Goal: Task Accomplishment & Management: Use online tool/utility

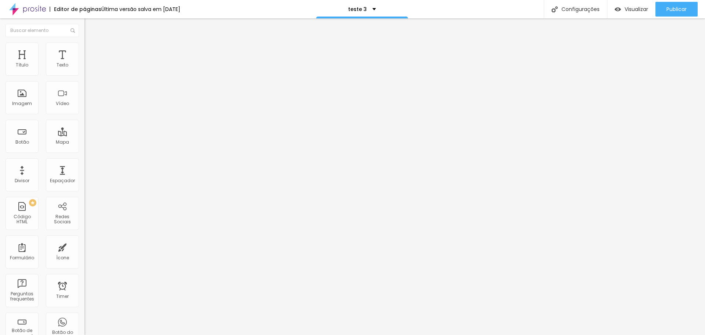
click at [91, 49] on span "Estilo" at bounding box center [96, 47] width 11 height 6
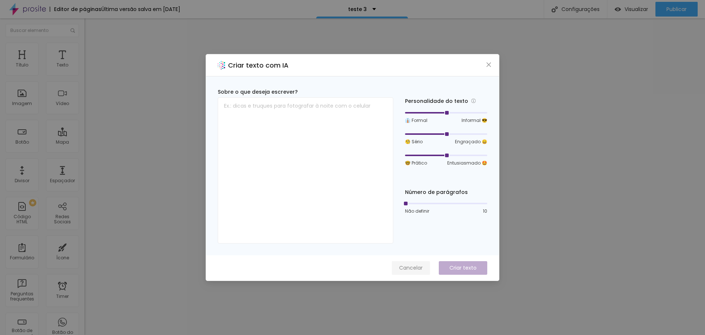
click at [411, 265] on span "Cancelar" at bounding box center [410, 268] width 23 height 8
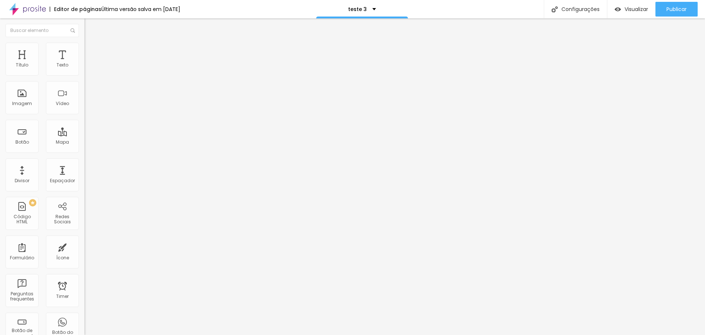
drag, startPoint x: 37, startPoint y: 47, endPoint x: 43, endPoint y: 50, distance: 5.9
click at [84, 48] on li "Estilo" at bounding box center [126, 46] width 84 height 7
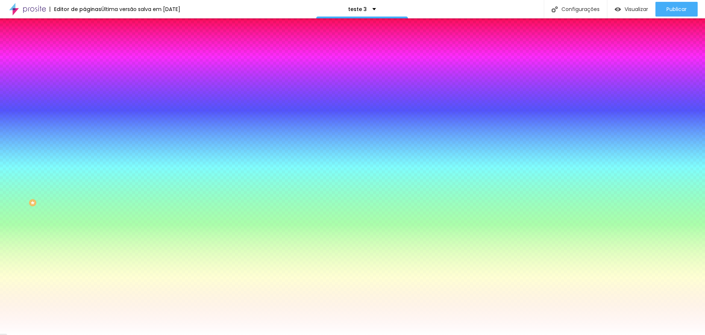
click at [84, 50] on li "Avançado" at bounding box center [126, 53] width 84 height 7
